Goal: Transaction & Acquisition: Purchase product/service

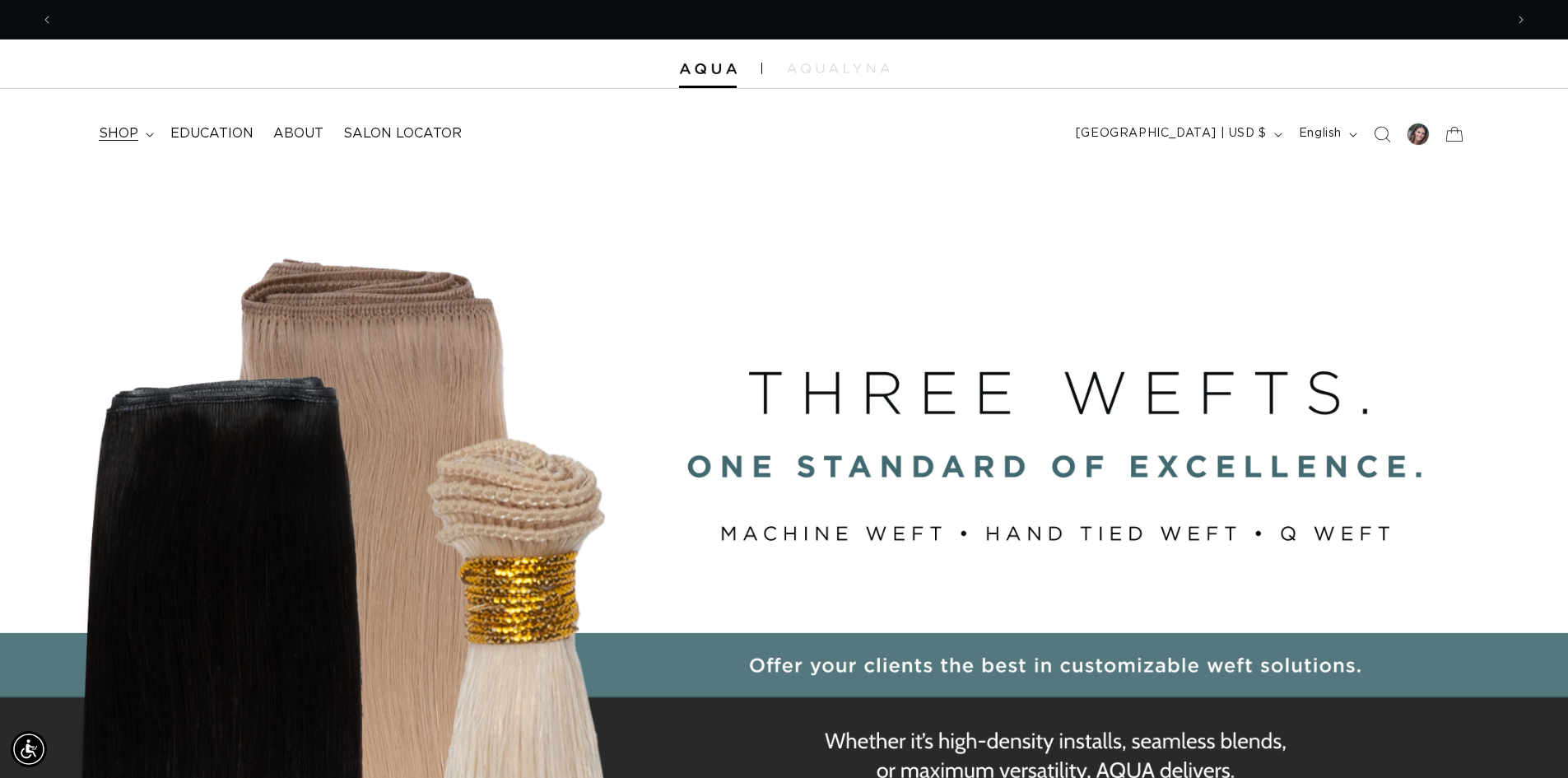
scroll to position [0, 2903]
click at [145, 133] on icon at bounding box center [150, 135] width 8 height 5
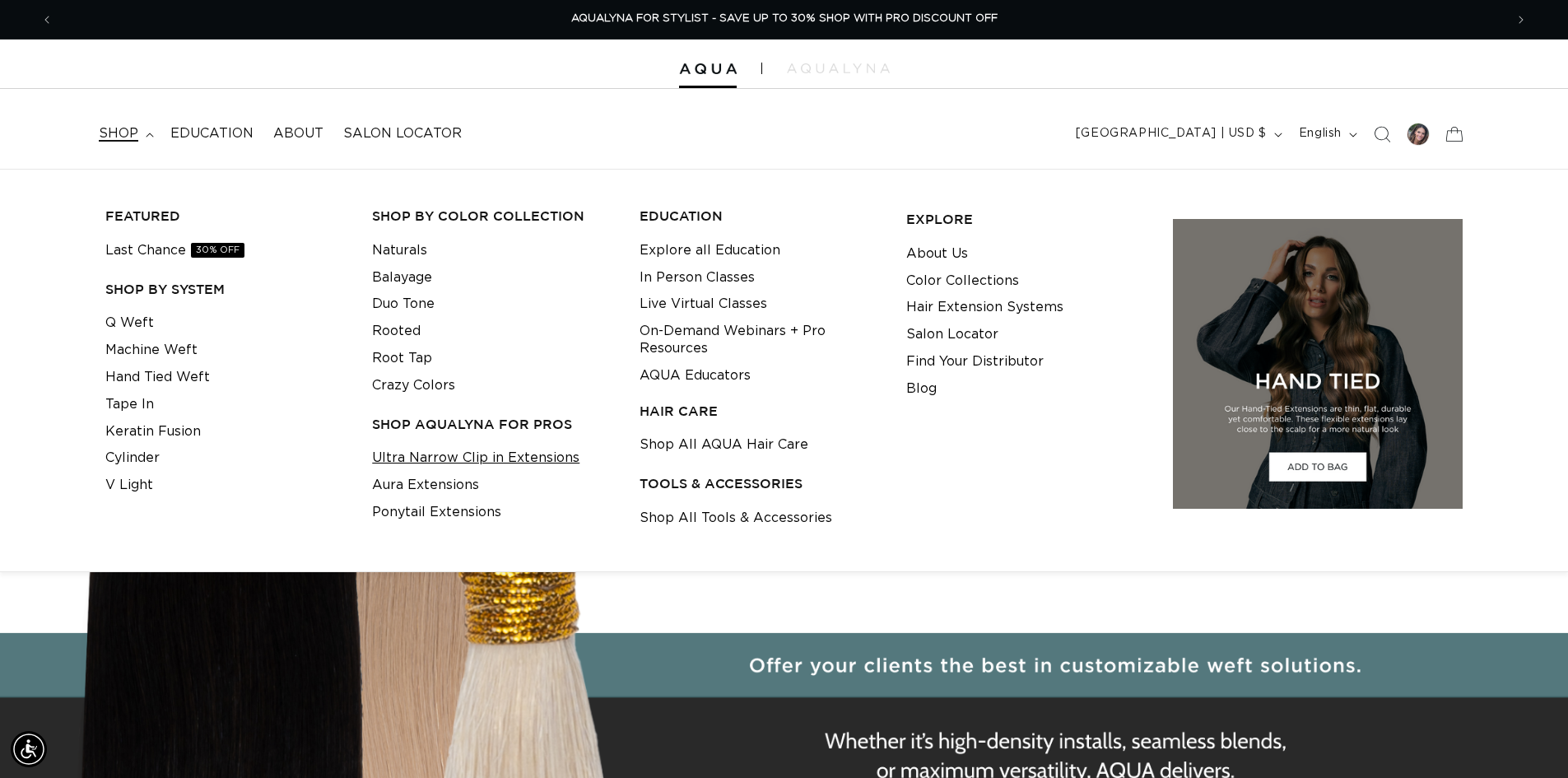
click at [432, 461] on link "Ultra Narrow Clip in Extensions" at bounding box center [475, 458] width 207 height 27
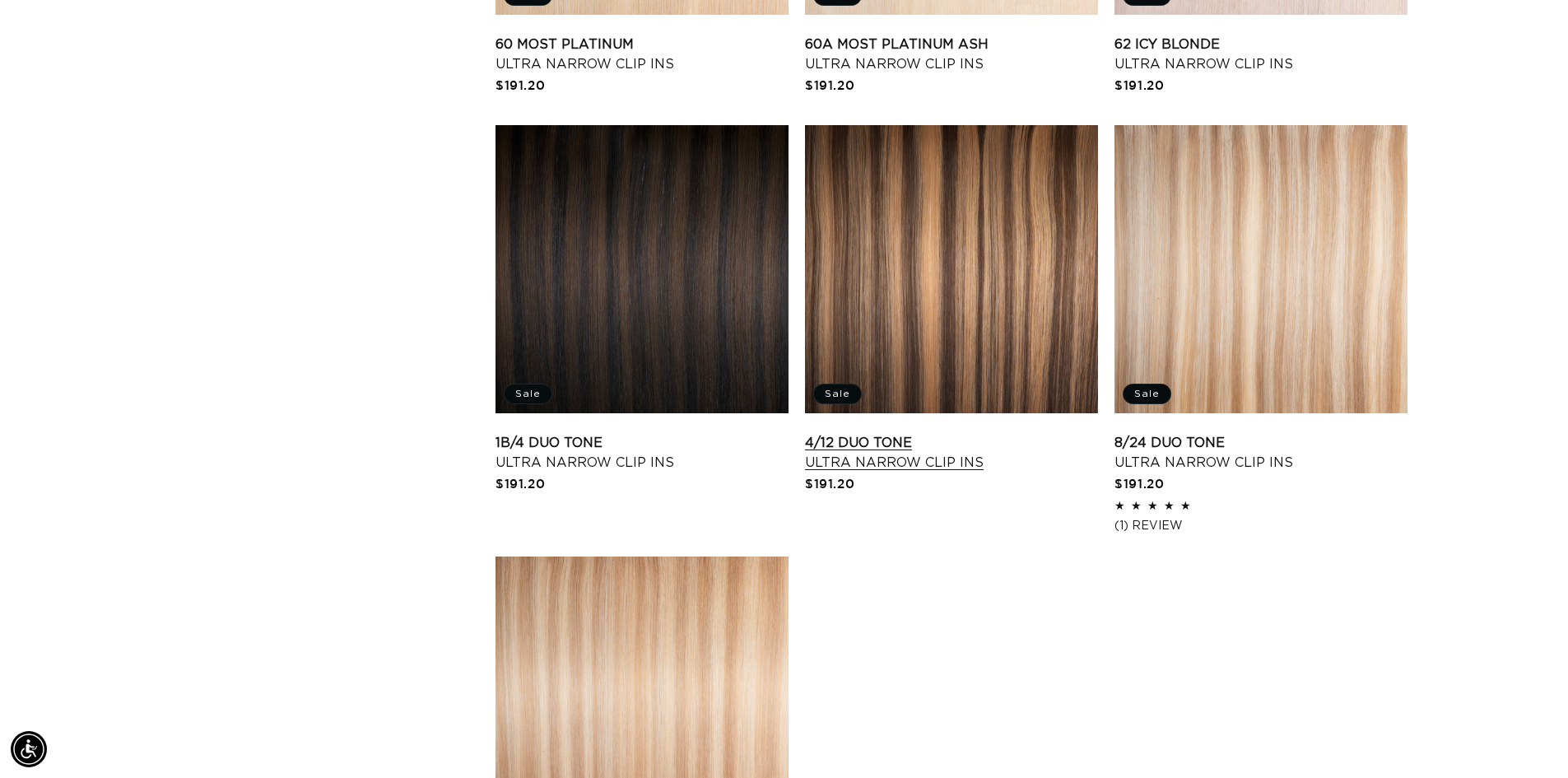
scroll to position [0, 2903]
click at [953, 433] on link "4/12 Duo Tone Ultra Narrow Clip Ins" at bounding box center [951, 452] width 293 height 40
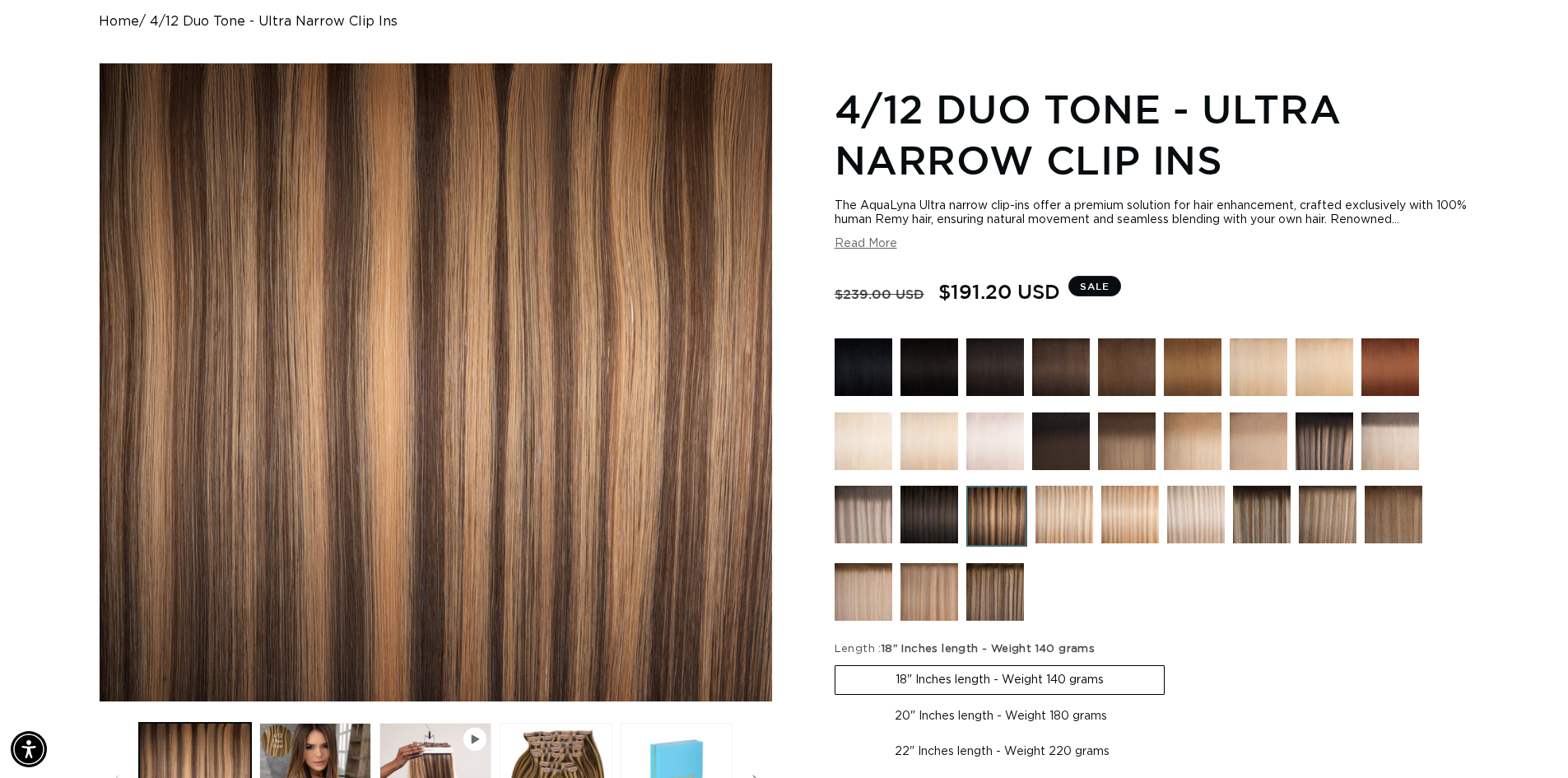
scroll to position [0, 1451]
click at [1313, 510] on img at bounding box center [1328, 515] width 57 height 58
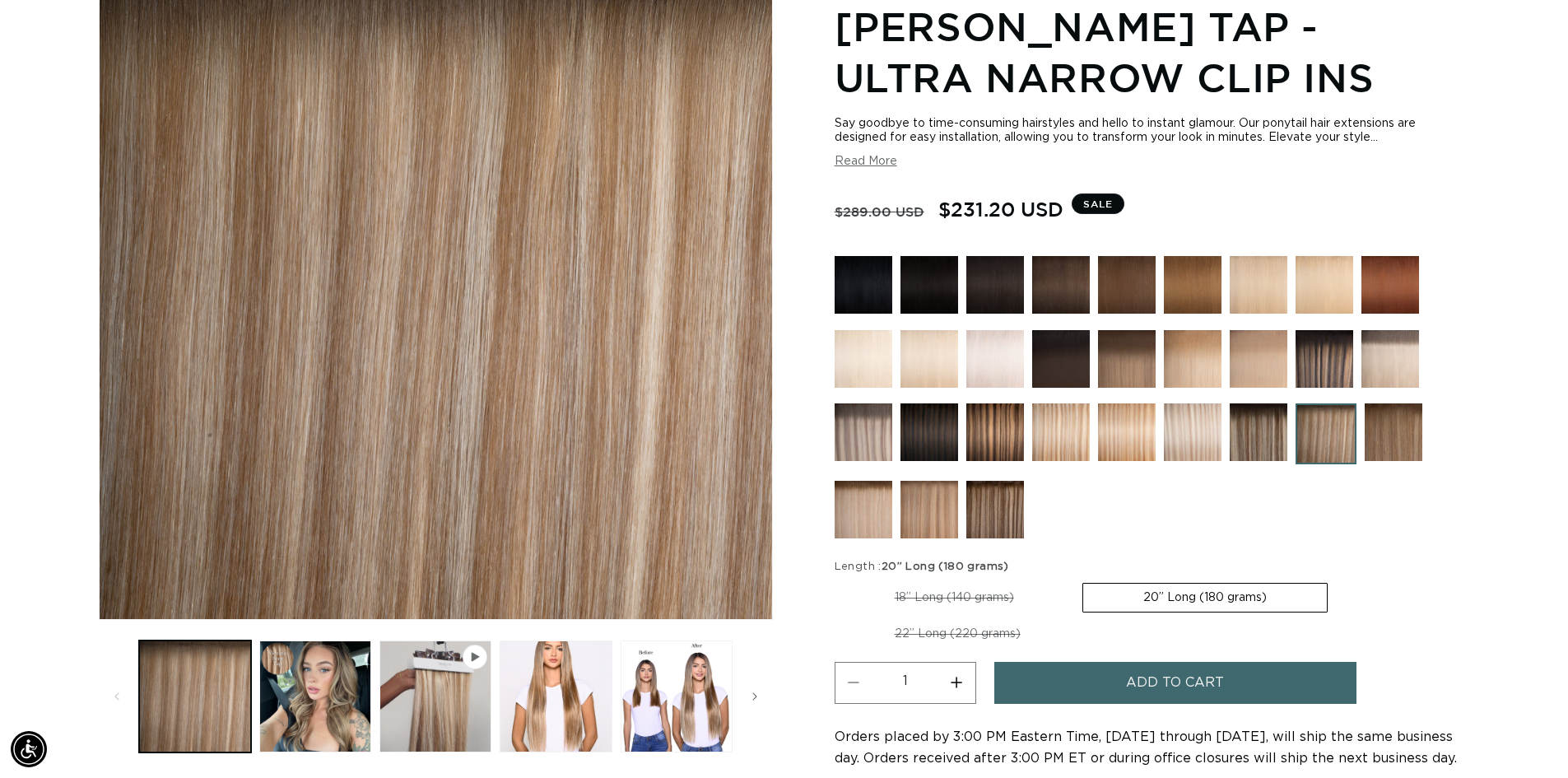
scroll to position [0, 1451]
click at [1068, 446] on img at bounding box center [1061, 432] width 57 height 58
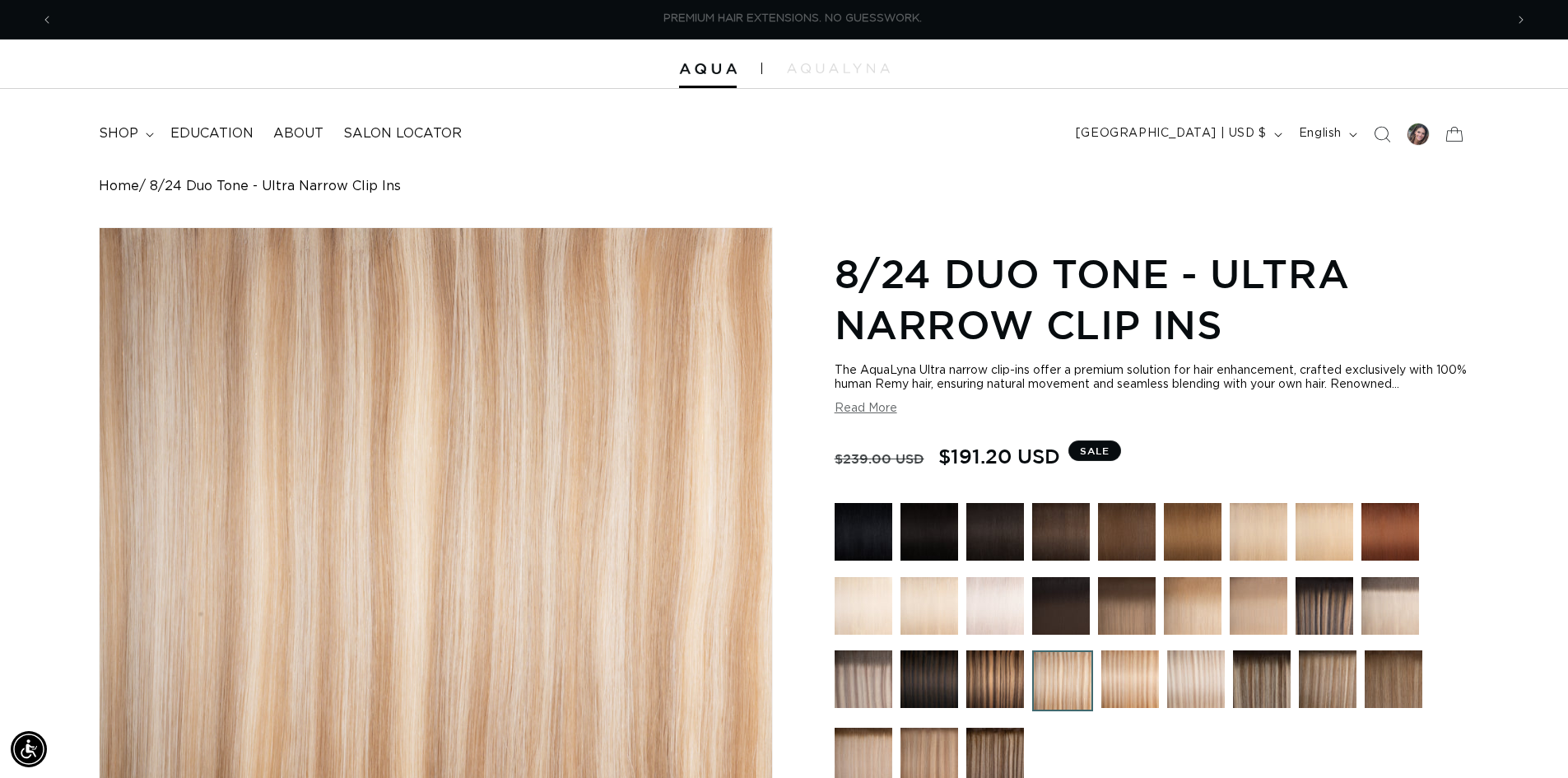
scroll to position [0, 1451]
click at [1329, 672] on img at bounding box center [1328, 679] width 57 height 58
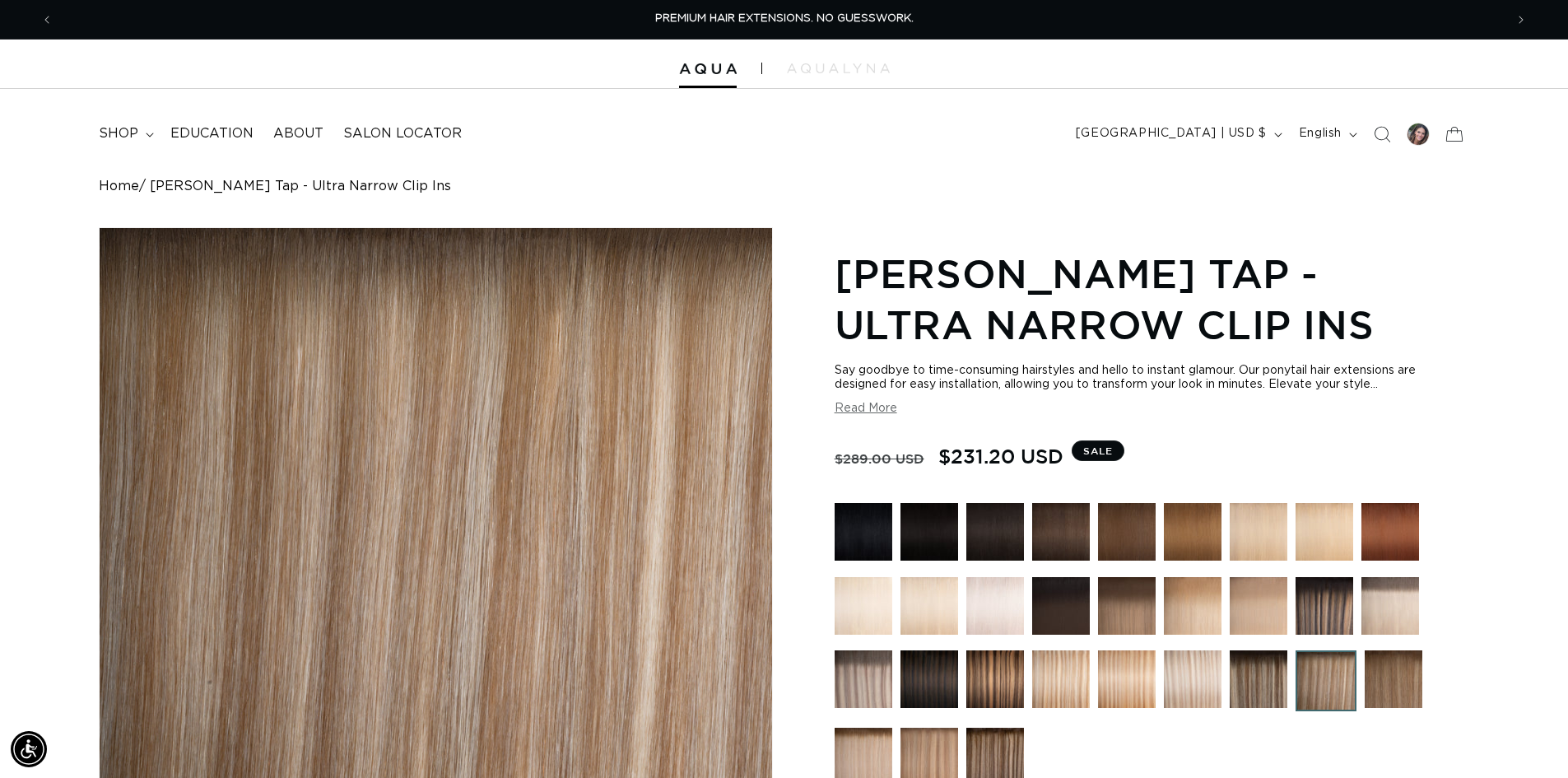
click at [1400, 680] on img at bounding box center [1394, 679] width 57 height 58
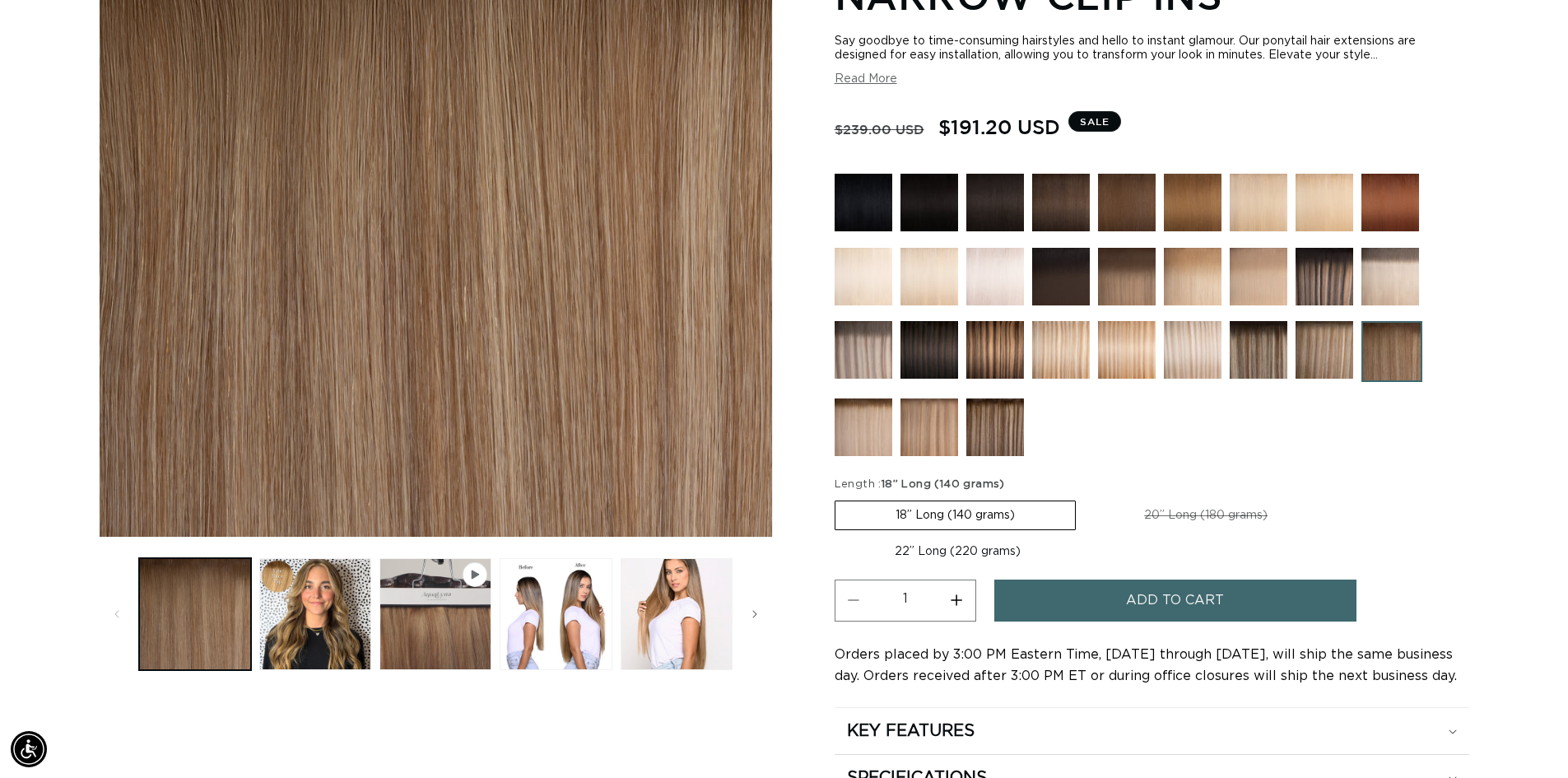
scroll to position [0, 1451]
click at [937, 512] on label "18” Long (140 grams) Variant sold out or unavailable" at bounding box center [955, 515] width 241 height 30
click at [839, 498] on input "18” Long (140 grams) Variant sold out or unavailable" at bounding box center [839, 497] width 1 height 1
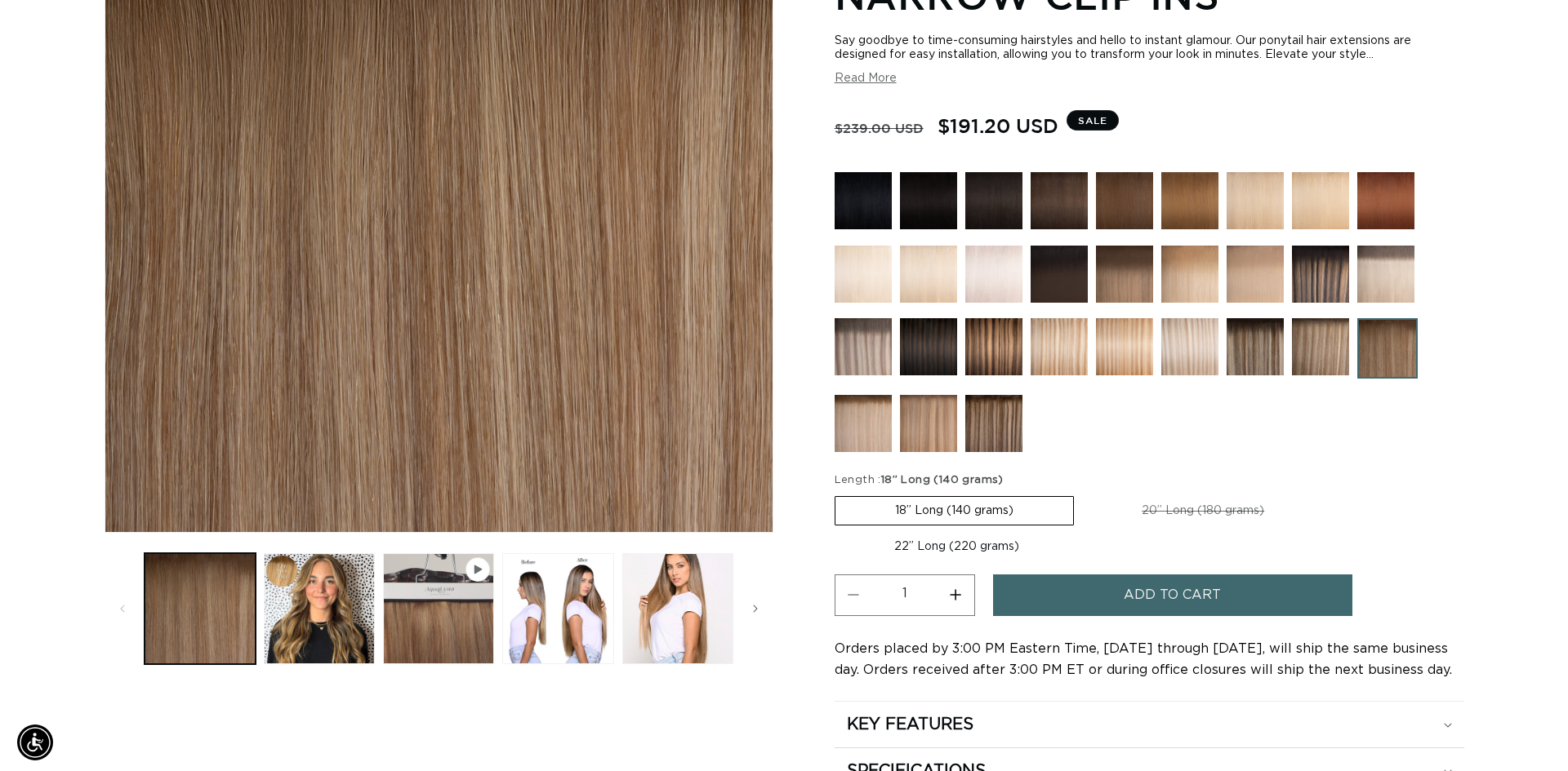
scroll to position [0, 0]
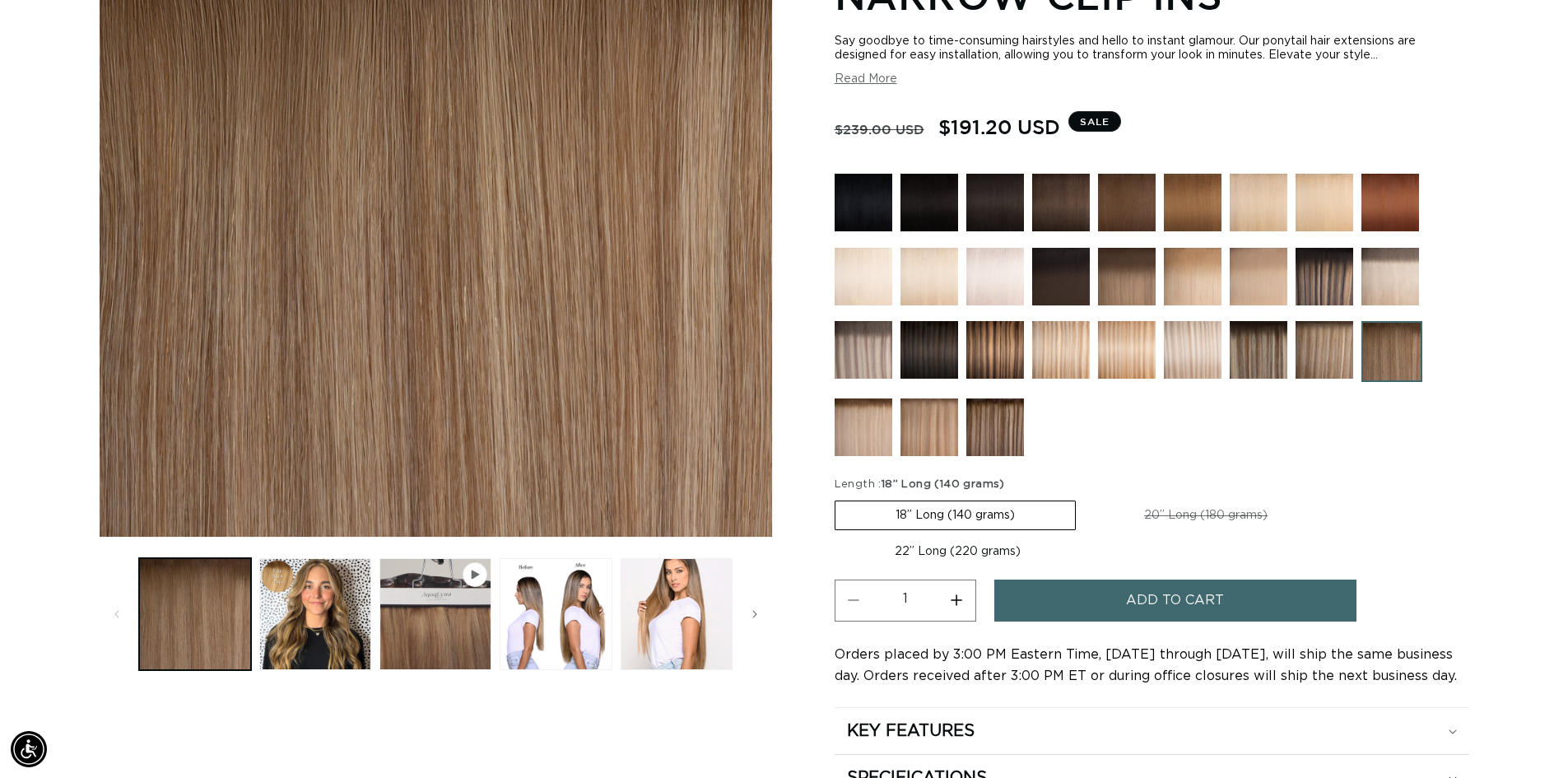
click at [1182, 610] on span "Add to cart" at bounding box center [1175, 601] width 98 height 42
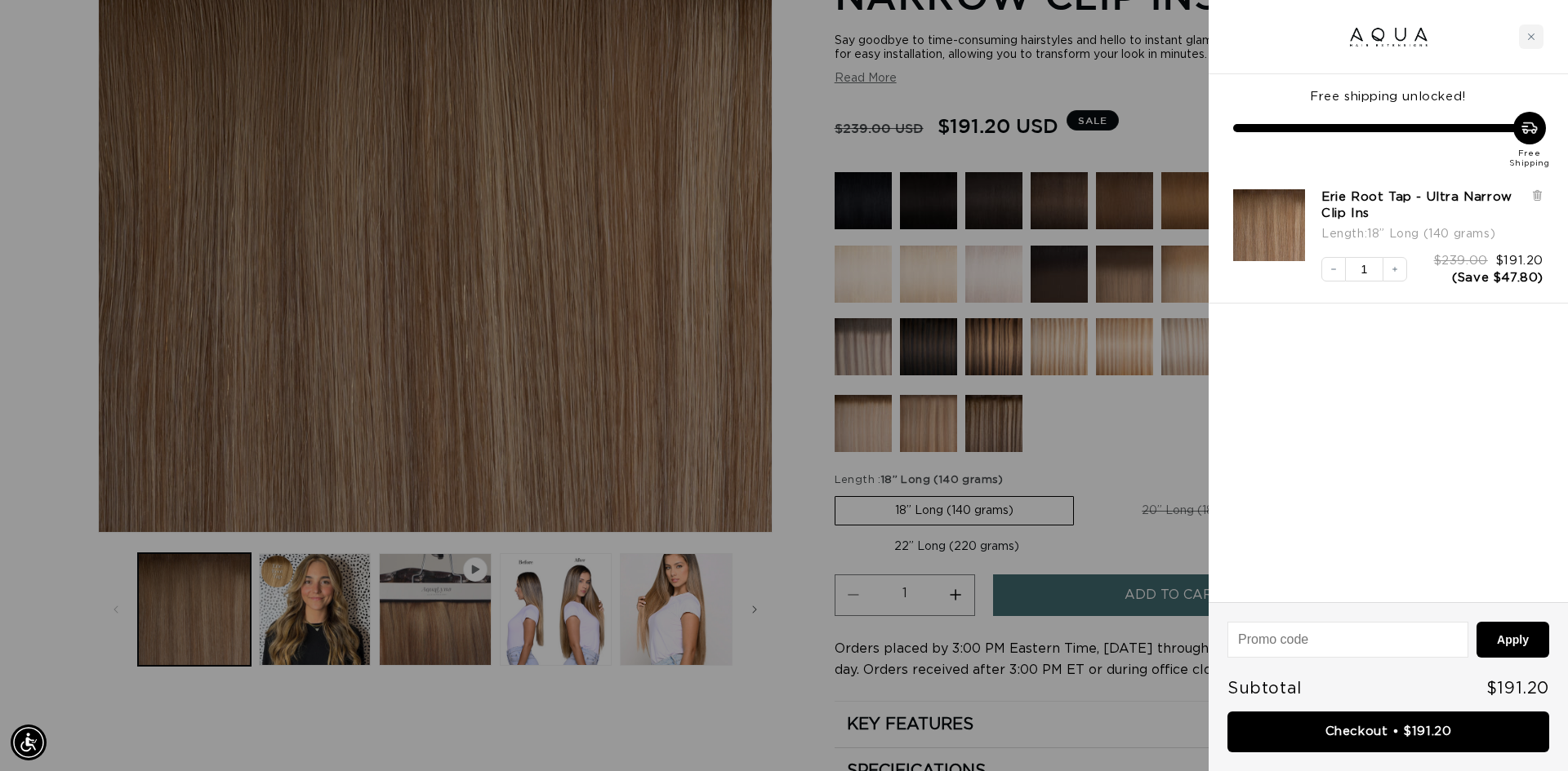
scroll to position [0, 1452]
click at [1377, 732] on link "Checkout • $191.20" at bounding box center [1389, 732] width 322 height 42
